Goal: Navigation & Orientation: Understand site structure

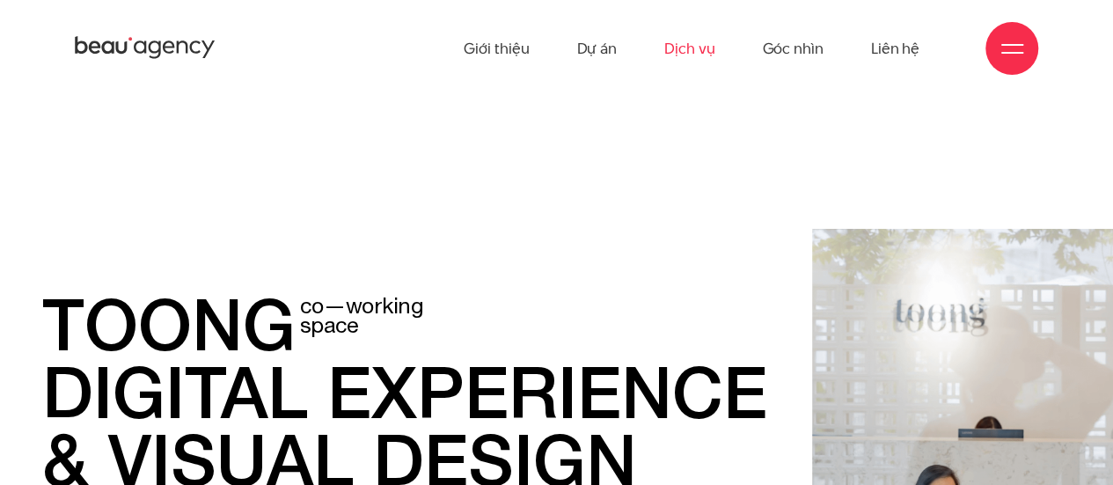
click at [690, 53] on link "Dịch vụ" at bounding box center [689, 48] width 50 height 97
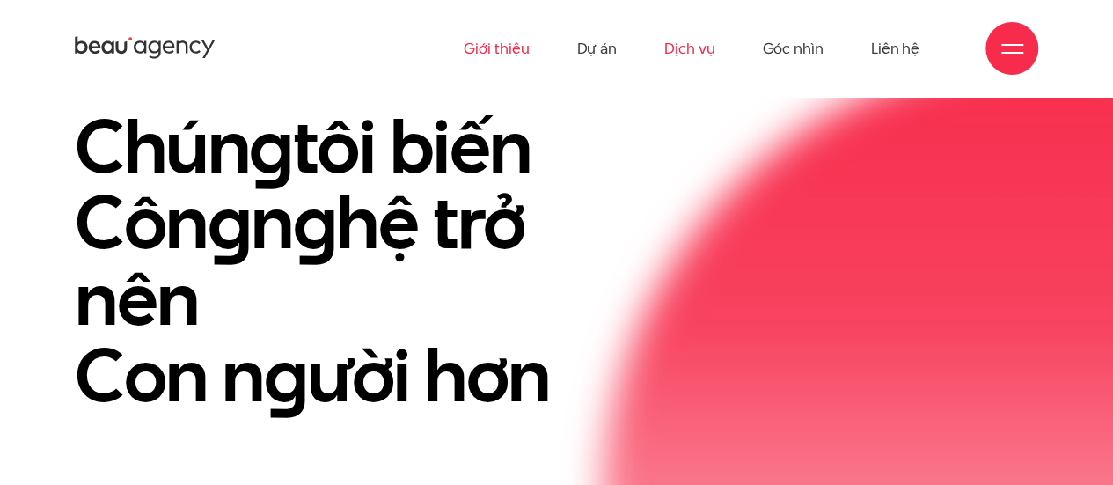
click at [503, 46] on link "Giới thiệu" at bounding box center [496, 48] width 65 height 97
